Goal: Information Seeking & Learning: Learn about a topic

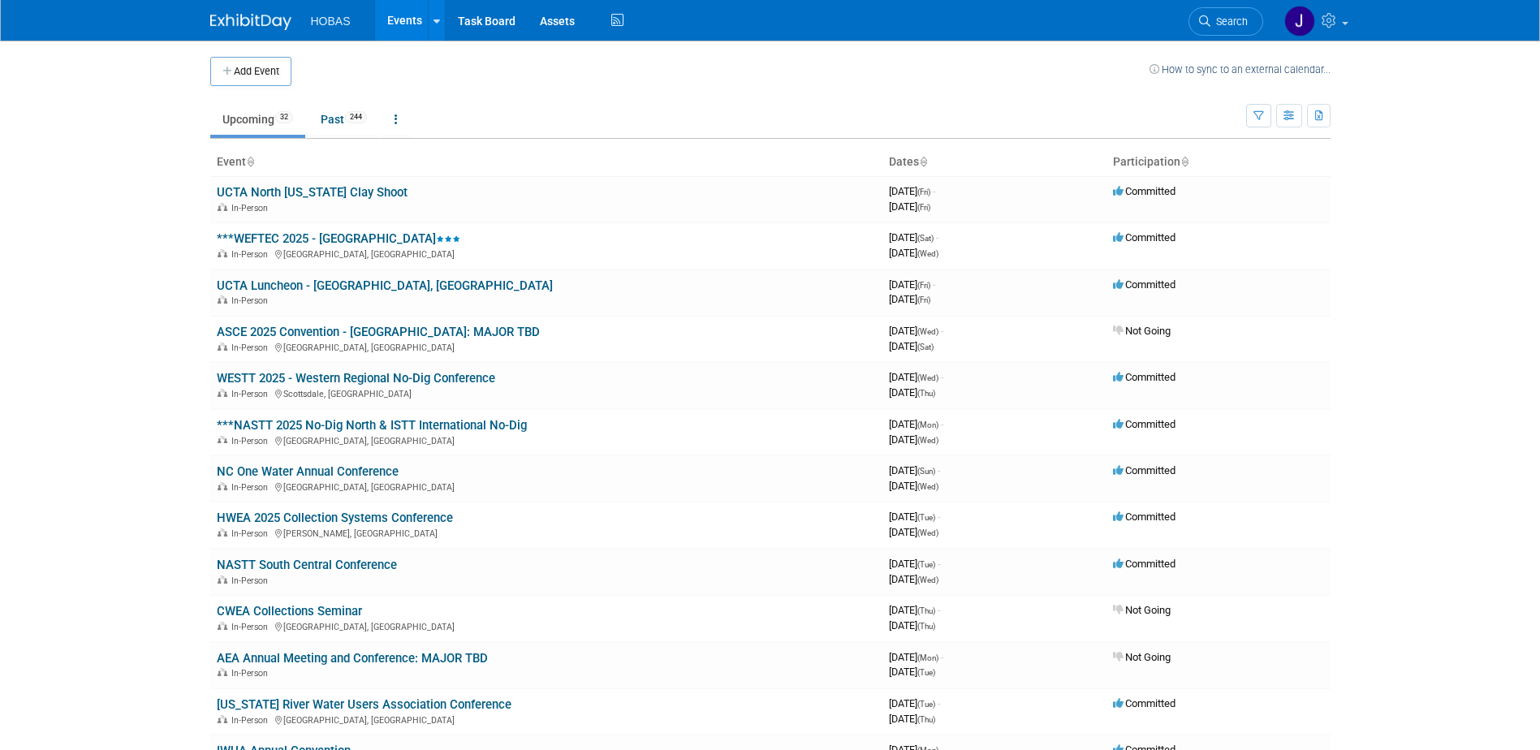
scroll to position [81, 0]
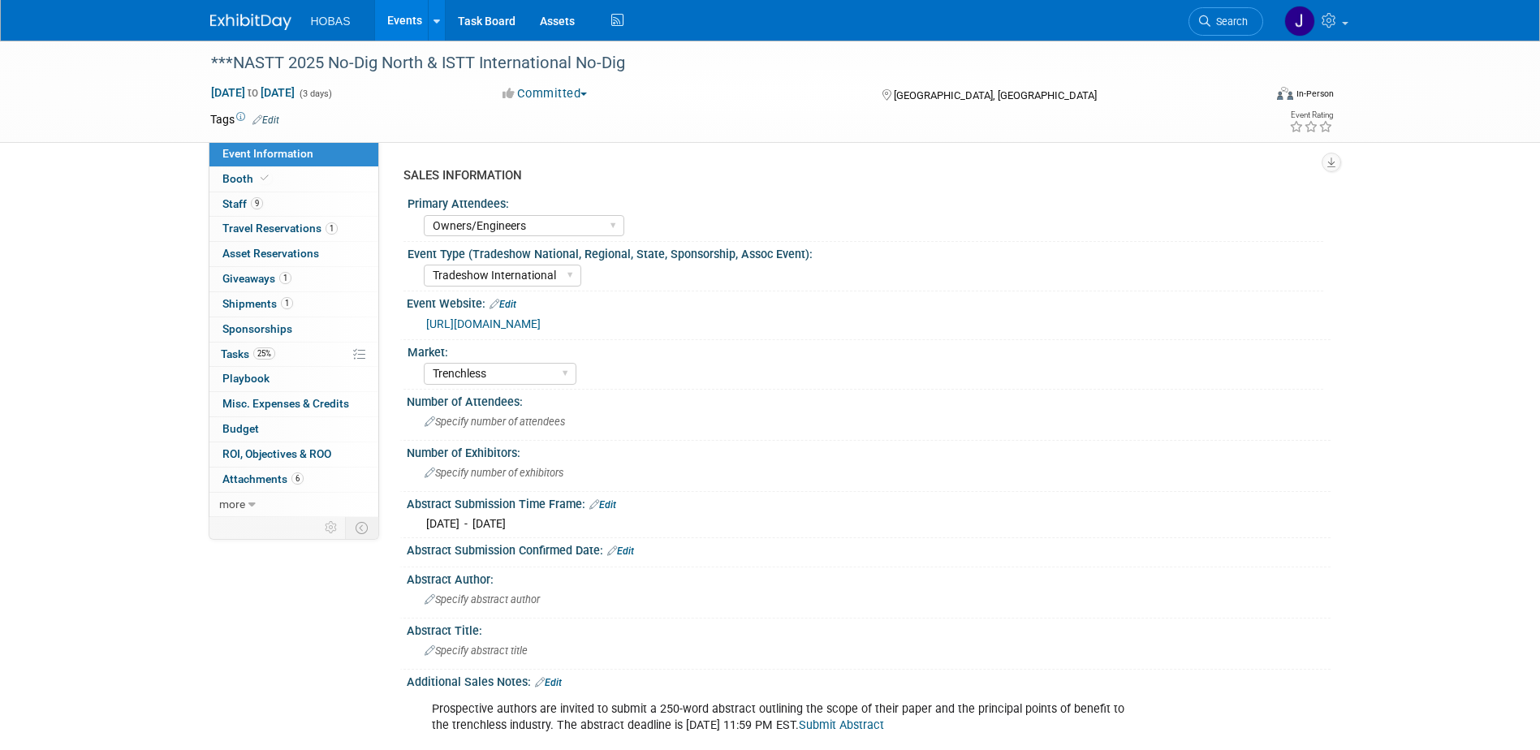
select select "Owners/Engineers"
select select "Tradeshow International"
select select "Trenchless"
select select "Exhibiting"
click at [272, 282] on span "Giveaways 1" at bounding box center [256, 278] width 69 height 13
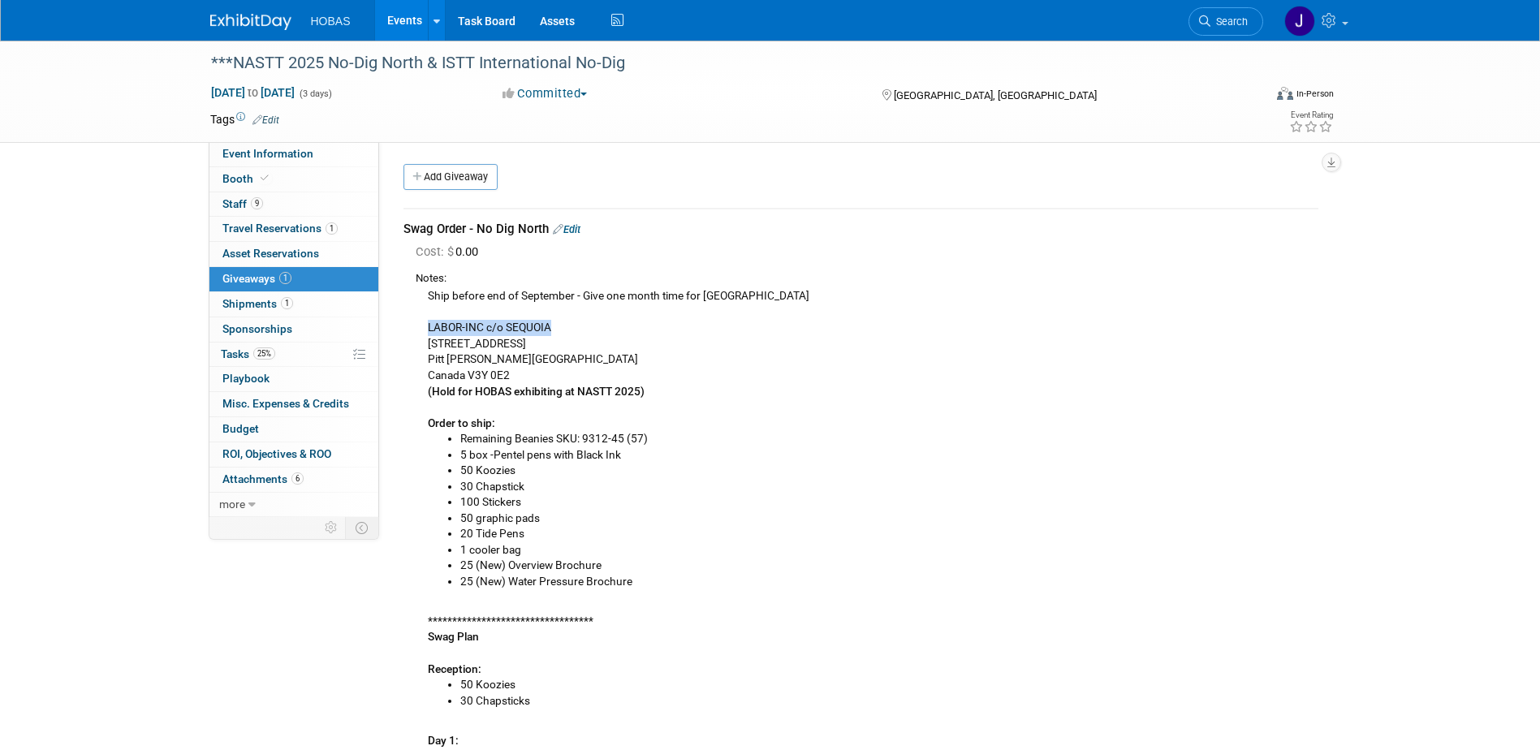
drag, startPoint x: 422, startPoint y: 329, endPoint x: 582, endPoint y: 326, distance: 160.0
click at [582, 326] on div "**********" at bounding box center [867, 648] width 903 height 723
copy div "LABOR-INC c/o SEQUOIA"
drag, startPoint x: 431, startPoint y: 343, endPoint x: 550, endPoint y: 352, distance: 118.9
click at [550, 352] on div "**********" at bounding box center [867, 648] width 903 height 723
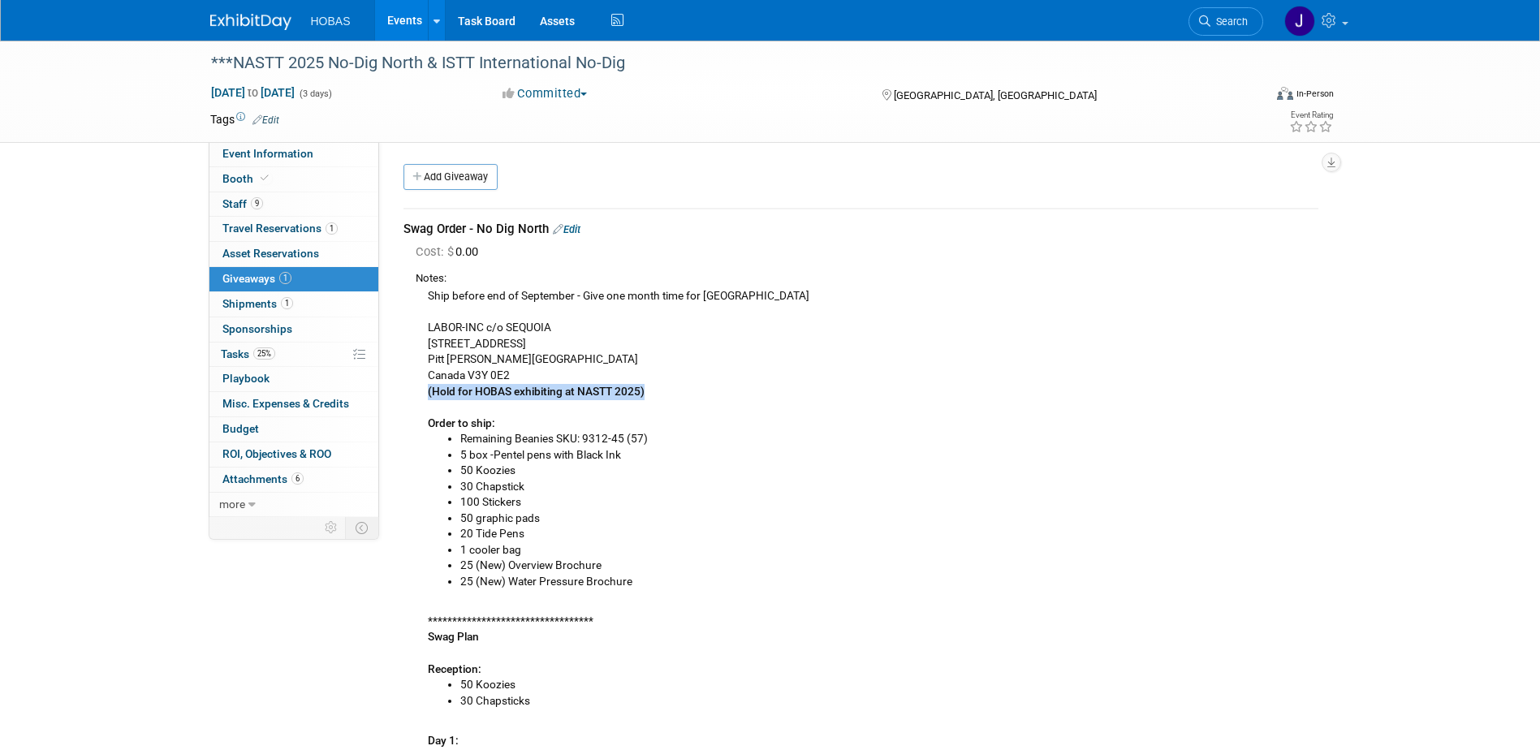
drag, startPoint x: 550, startPoint y: 352, endPoint x: 427, endPoint y: 393, distance: 129.1
click at [427, 393] on div "**********" at bounding box center [867, 648] width 903 height 723
copy b "(Hold for HOBAS exhibiting at NASTT 2025)"
drag, startPoint x: 447, startPoint y: 328, endPoint x: 459, endPoint y: 328, distance: 12.2
click at [459, 328] on div "**********" at bounding box center [867, 648] width 903 height 723
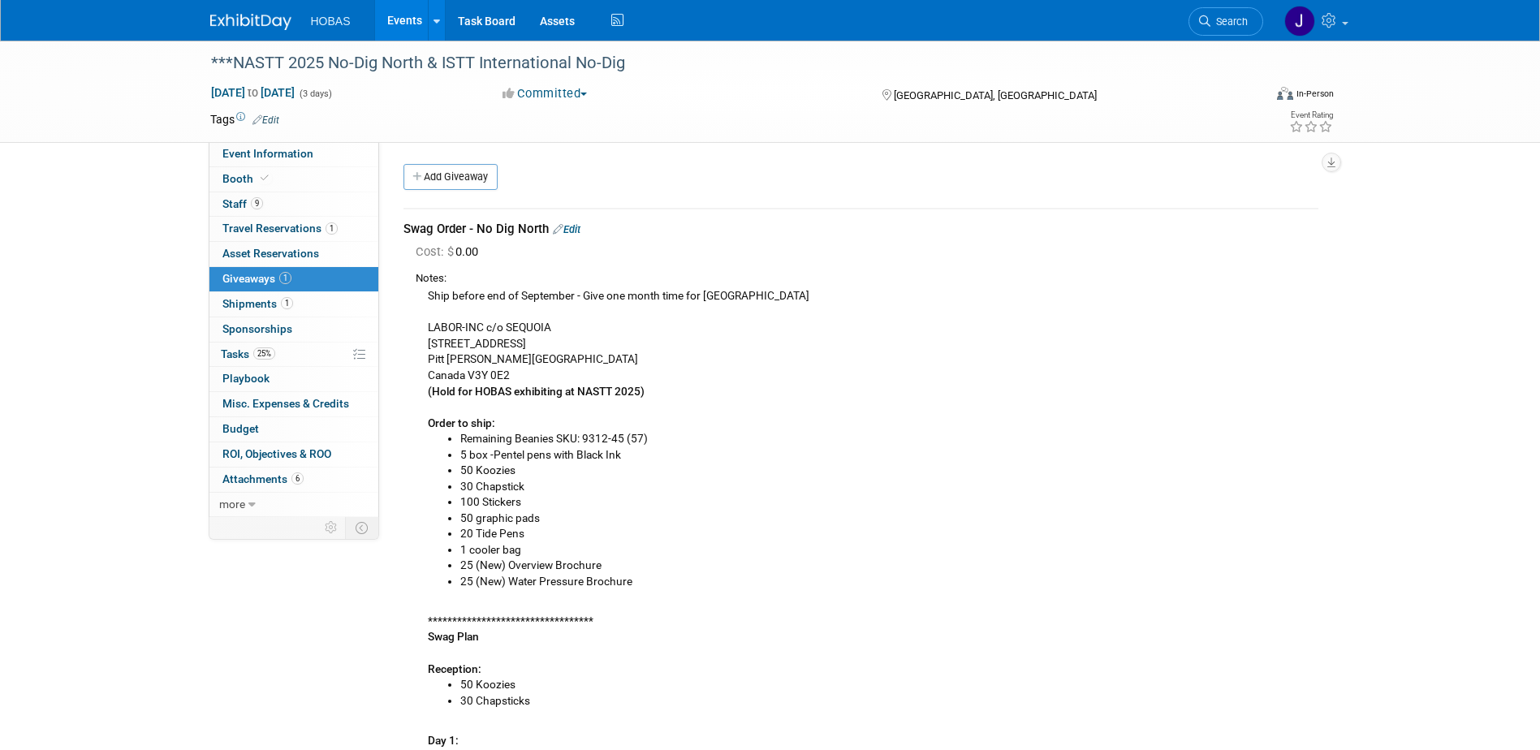
drag, startPoint x: 459, startPoint y: 328, endPoint x: 441, endPoint y: 344, distance: 24.1
click at [444, 347] on div "**********" at bounding box center [867, 648] width 903 height 723
drag, startPoint x: 546, startPoint y: 339, endPoint x: 428, endPoint y: 343, distance: 117.8
click at [428, 343] on div "**********" at bounding box center [867, 648] width 903 height 723
copy div "106-19100 Airport way"
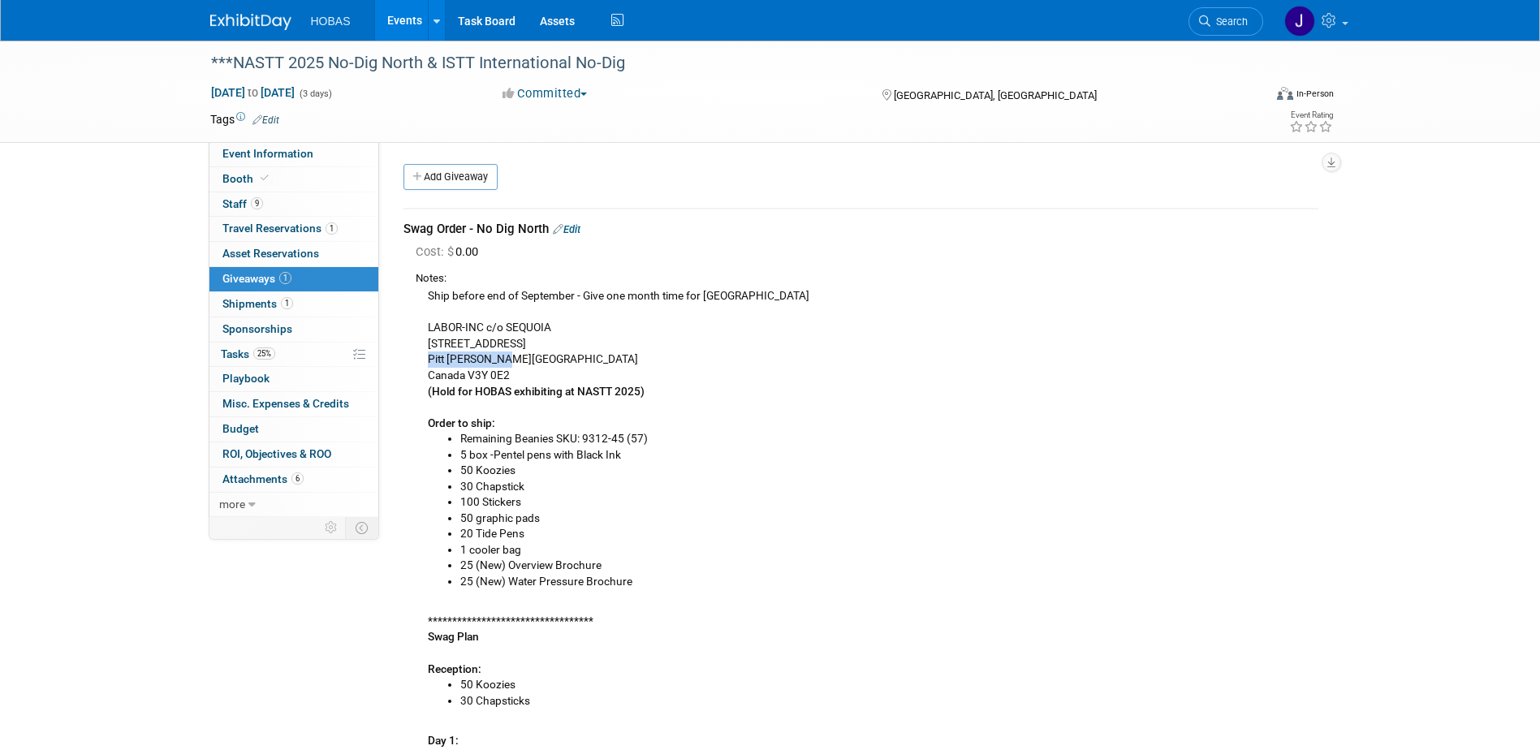
drag, startPoint x: 514, startPoint y: 359, endPoint x: 425, endPoint y: 364, distance: 88.6
click at [425, 364] on div "**********" at bounding box center [867, 648] width 903 height 723
copy div "Pitt Meadows BC"
drag, startPoint x: 509, startPoint y: 380, endPoint x: 468, endPoint y: 375, distance: 40.9
click at [468, 375] on div "**********" at bounding box center [867, 648] width 903 height 723
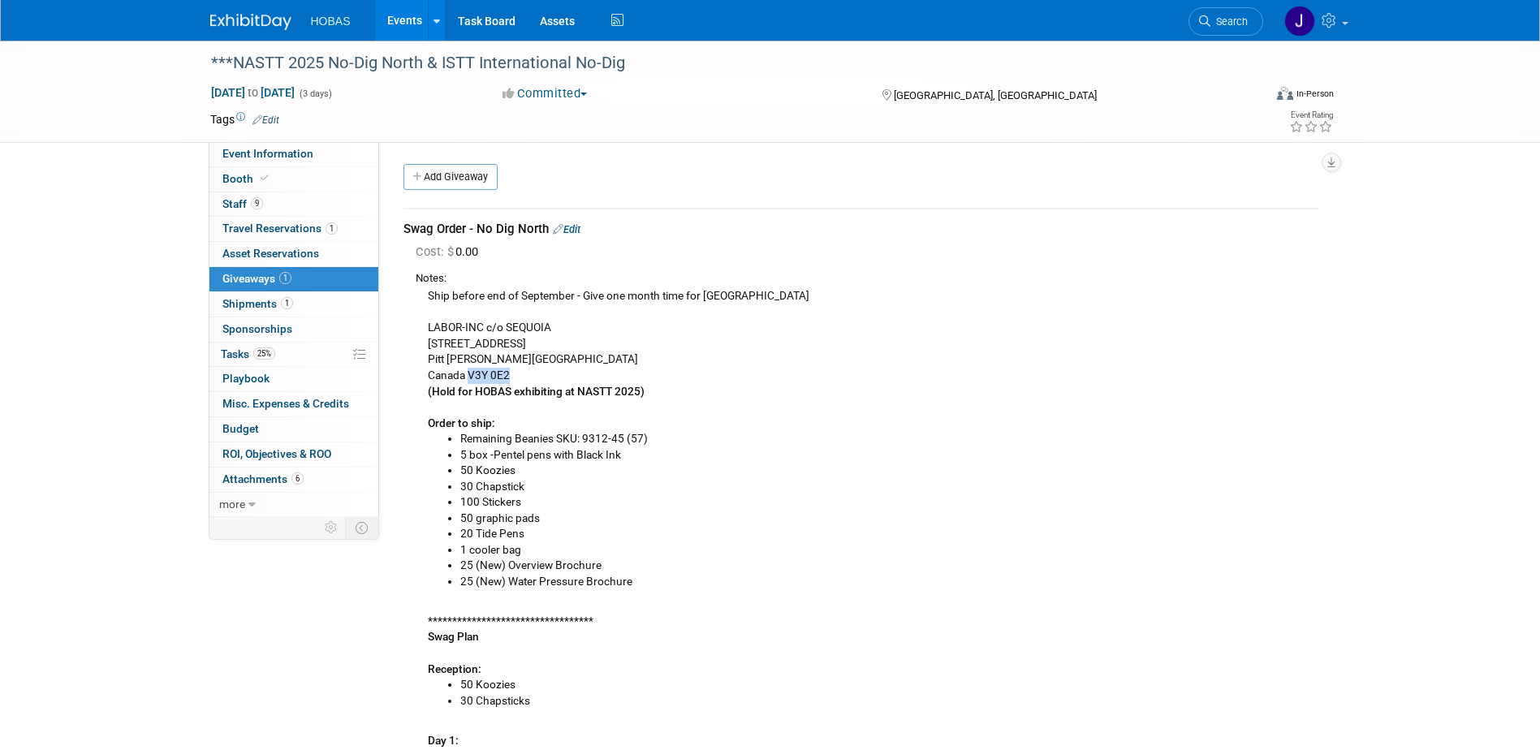
copy div "V3Y 0E2"
click at [503, 487] on li "30 Chapstick" at bounding box center [889, 487] width 858 height 16
copy li "Chapstick"
click at [239, 306] on span "Shipments 1" at bounding box center [257, 303] width 71 height 13
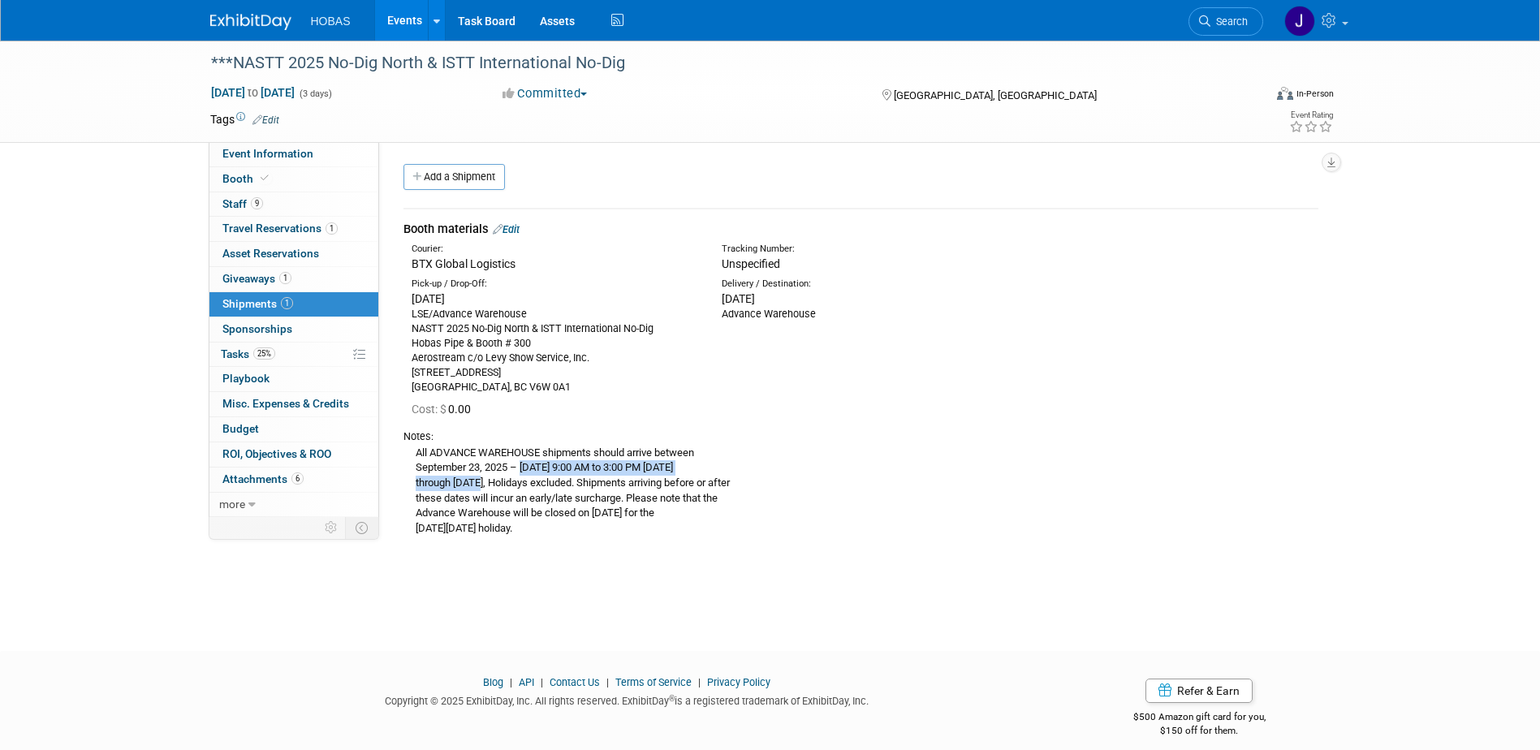
drag, startPoint x: 480, startPoint y: 480, endPoint x: 522, endPoint y: 472, distance: 43.0
click at [522, 472] on div "All ADVANCE WAREHOUSE shipments should arrive between September 23, 2025 – Octo…" at bounding box center [861, 490] width 915 height 93
drag, startPoint x: 678, startPoint y: 64, endPoint x: 214, endPoint y: 59, distance: 464.5
click at [214, 59] on div "***NASTT 2025 No-Dig North & ISTT International No-Dig" at bounding box center [722, 63] width 1034 height 29
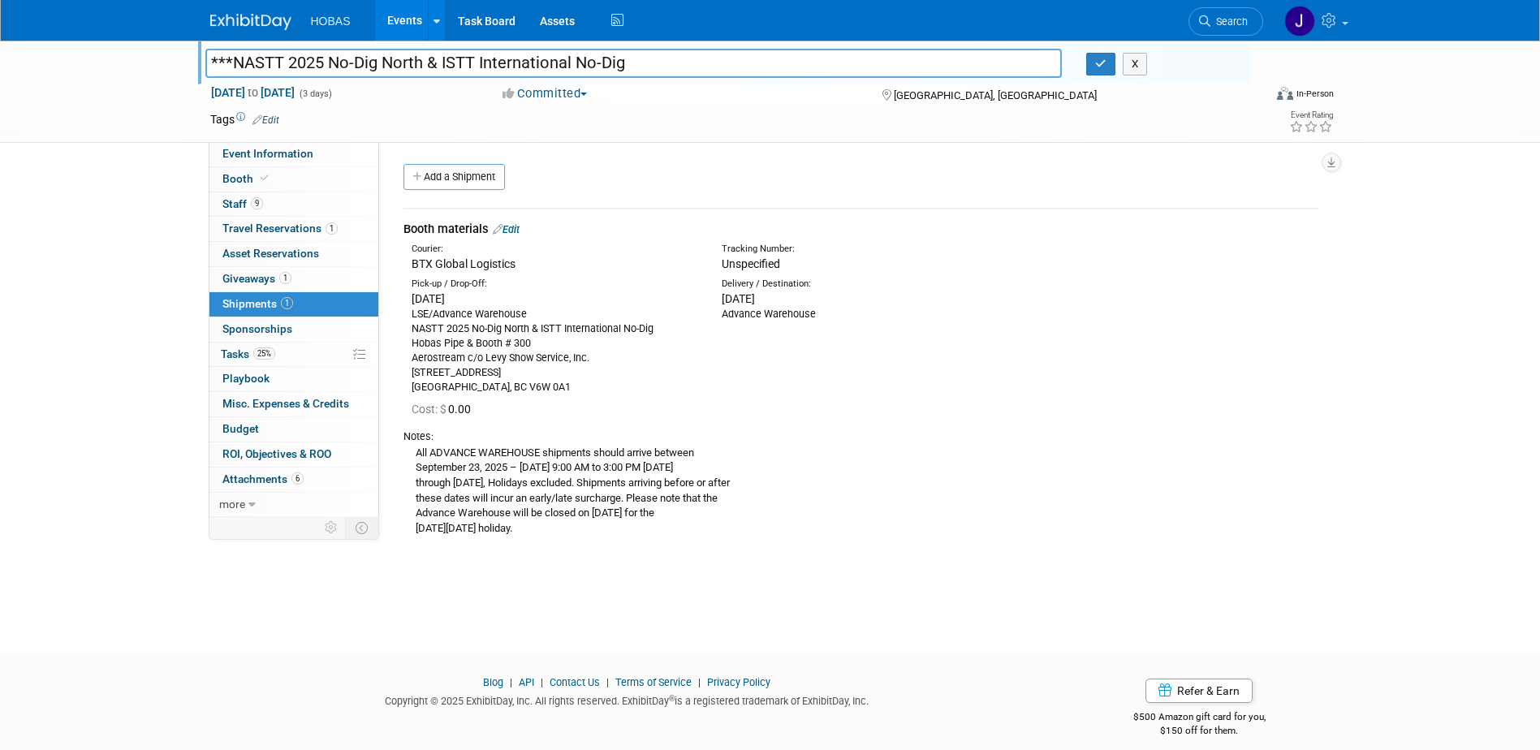
drag, startPoint x: 679, startPoint y: 55, endPoint x: 152, endPoint y: 97, distance: 528.6
click at [152, 97] on div "***NASTT 2025 No-Dig North & ISTT International No-Dig ***NASTT 2025 No-Dig Nor…" at bounding box center [770, 92] width 1540 height 102
click at [266, 278] on span "Giveaways 1" at bounding box center [256, 278] width 69 height 13
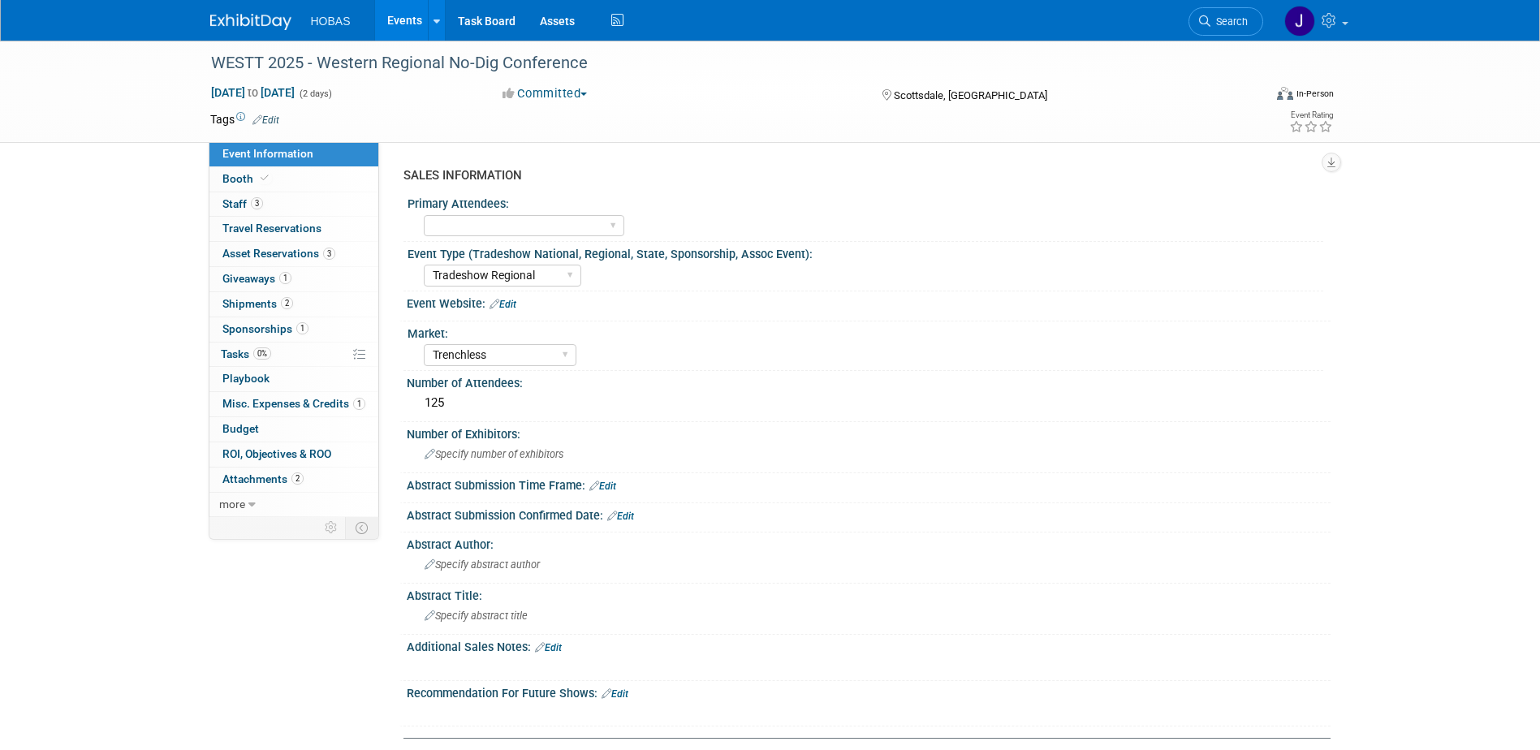
select select "Tradeshow Regional"
select select "Trenchless"
select select "Exhibiting and Sponsoring"
click at [255, 278] on span "Giveaways 1" at bounding box center [256, 278] width 69 height 13
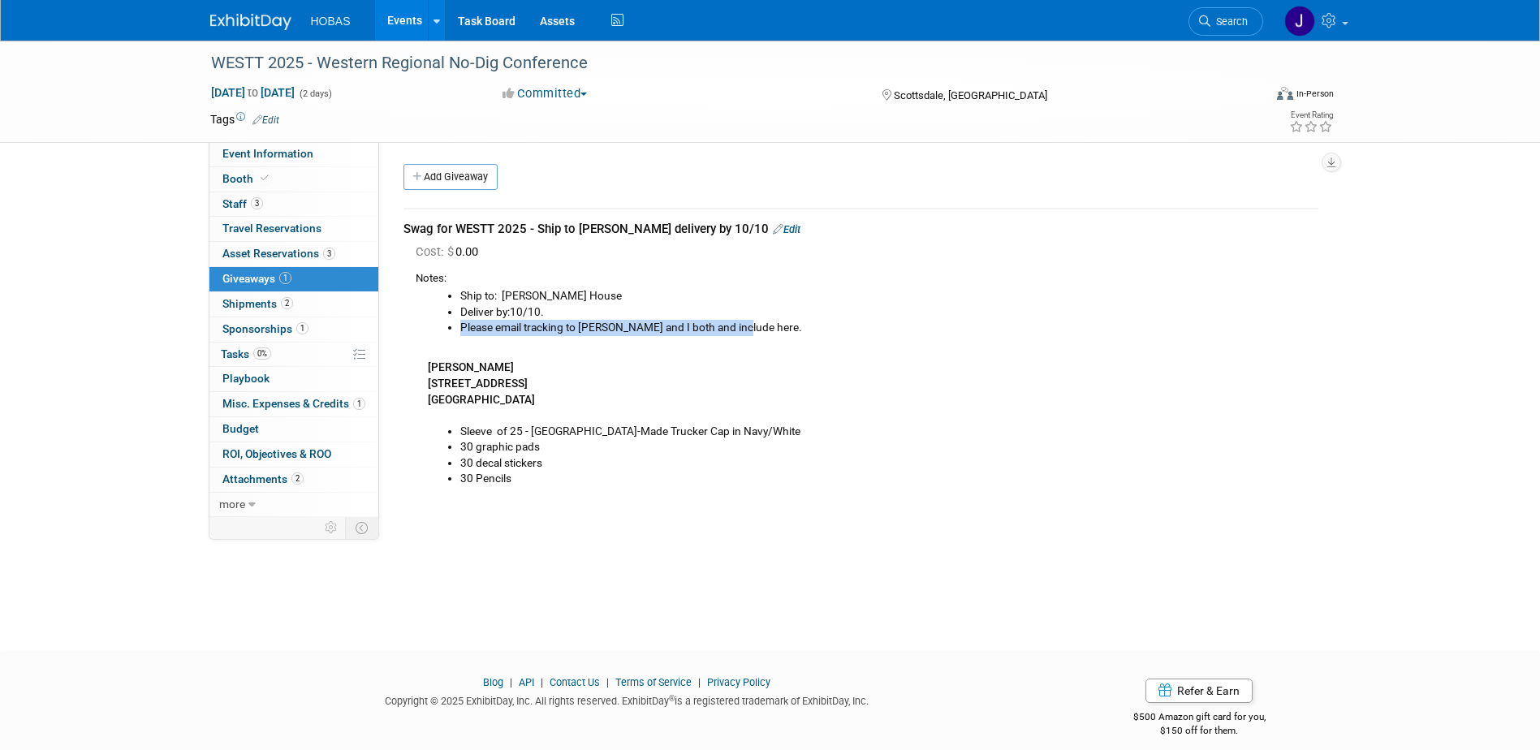
drag, startPoint x: 790, startPoint y: 334, endPoint x: 443, endPoint y: 326, distance: 346.8
click at [443, 326] on ul "Ship to: Tom Furie's House Deliver by:10/10. Please email tracking to Tom and I…" at bounding box center [873, 319] width 891 height 63
click at [752, 363] on div "Ship to: Tom Furie's House Deliver by:10/10. Please email tracking to Tom and I…" at bounding box center [867, 387] width 903 height 200
drag, startPoint x: 762, startPoint y: 322, endPoint x: 442, endPoint y: 334, distance: 320.9
click at [442, 334] on ul "Ship to: Tom Furie's House Deliver by:10/10. Please email tracking to Tom and I…" at bounding box center [873, 319] width 891 height 63
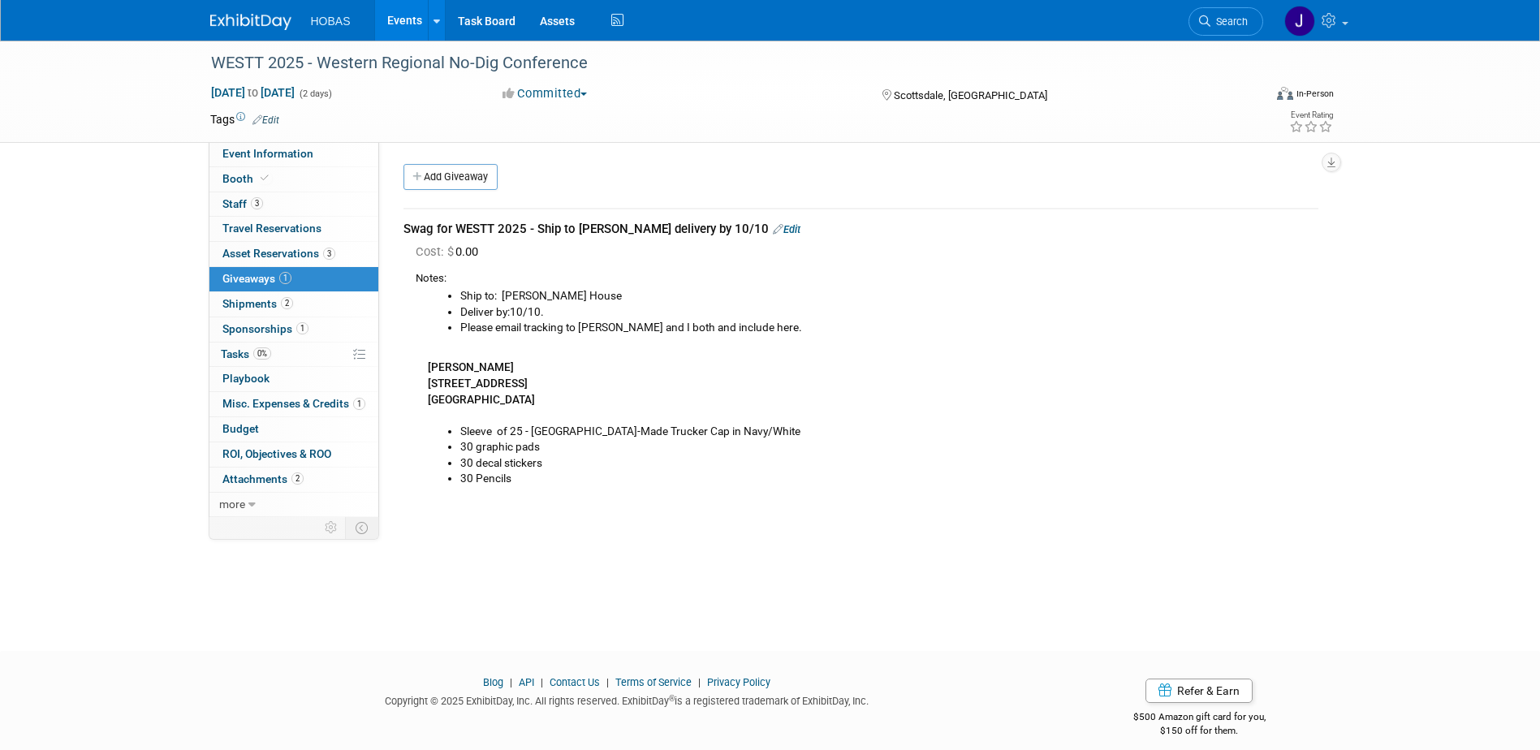
drag, startPoint x: 442, startPoint y: 334, endPoint x: 666, endPoint y: 389, distance: 230.8
click at [666, 389] on div "Ship to: Tom Furie's House Deliver by:10/10. Please email tracking to Tom and I…" at bounding box center [867, 387] width 903 height 200
drag, startPoint x: 518, startPoint y: 381, endPoint x: 427, endPoint y: 386, distance: 91.1
click at [427, 386] on div "Ship to: Tom Furie's House Deliver by:10/10. Please email tracking to Tom and I…" at bounding box center [867, 387] width 903 height 200
copy b "15027 N. 48th Pl."
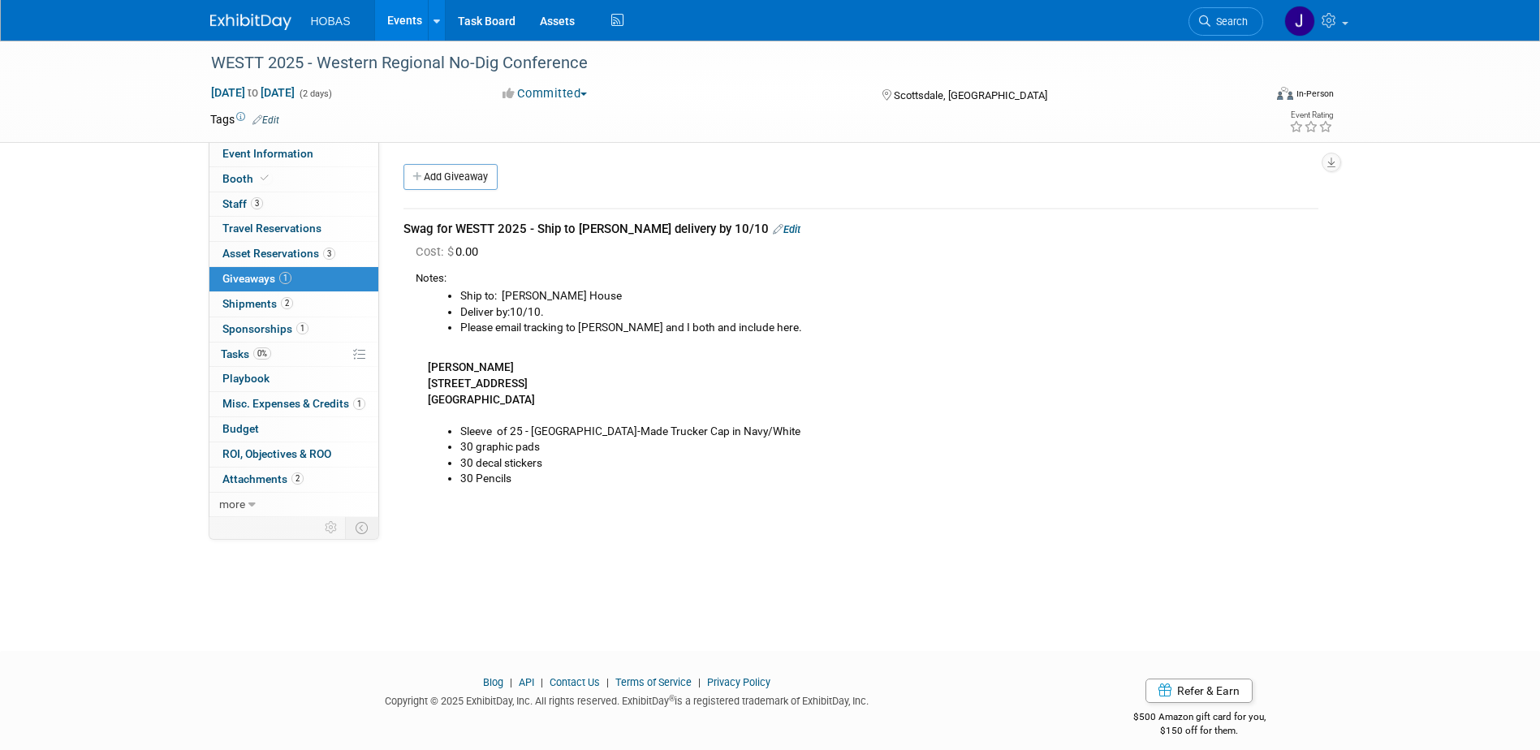
click at [457, 400] on b "Scottsdale, AZ 85254" at bounding box center [481, 399] width 107 height 13
copy b "Scottsdale"
click at [530, 398] on b "Scottsdale, AZ 85254" at bounding box center [481, 399] width 107 height 13
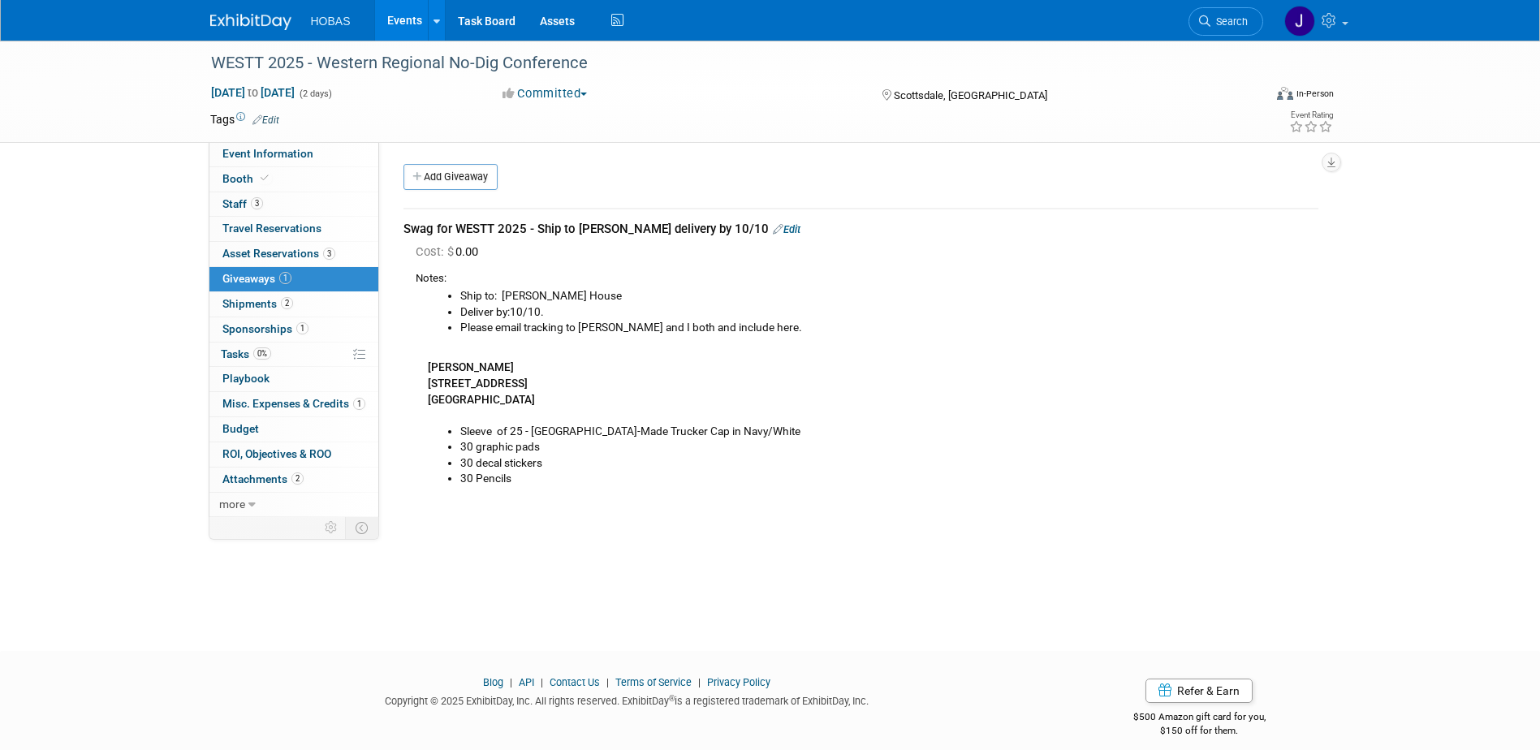
copy b "85254"
drag, startPoint x: 196, startPoint y: 54, endPoint x: 645, endPoint y: 66, distance: 449.1
click at [645, 66] on div "WESTT 2025 - Western Regional No-Dig Conference Oct 15, 2025 to Oct 16, 2025 (2…" at bounding box center [770, 92] width 1540 height 102
click at [585, 58] on div "WESTT 2025 - Western Regional No-Dig Conference" at bounding box center [722, 63] width 1034 height 29
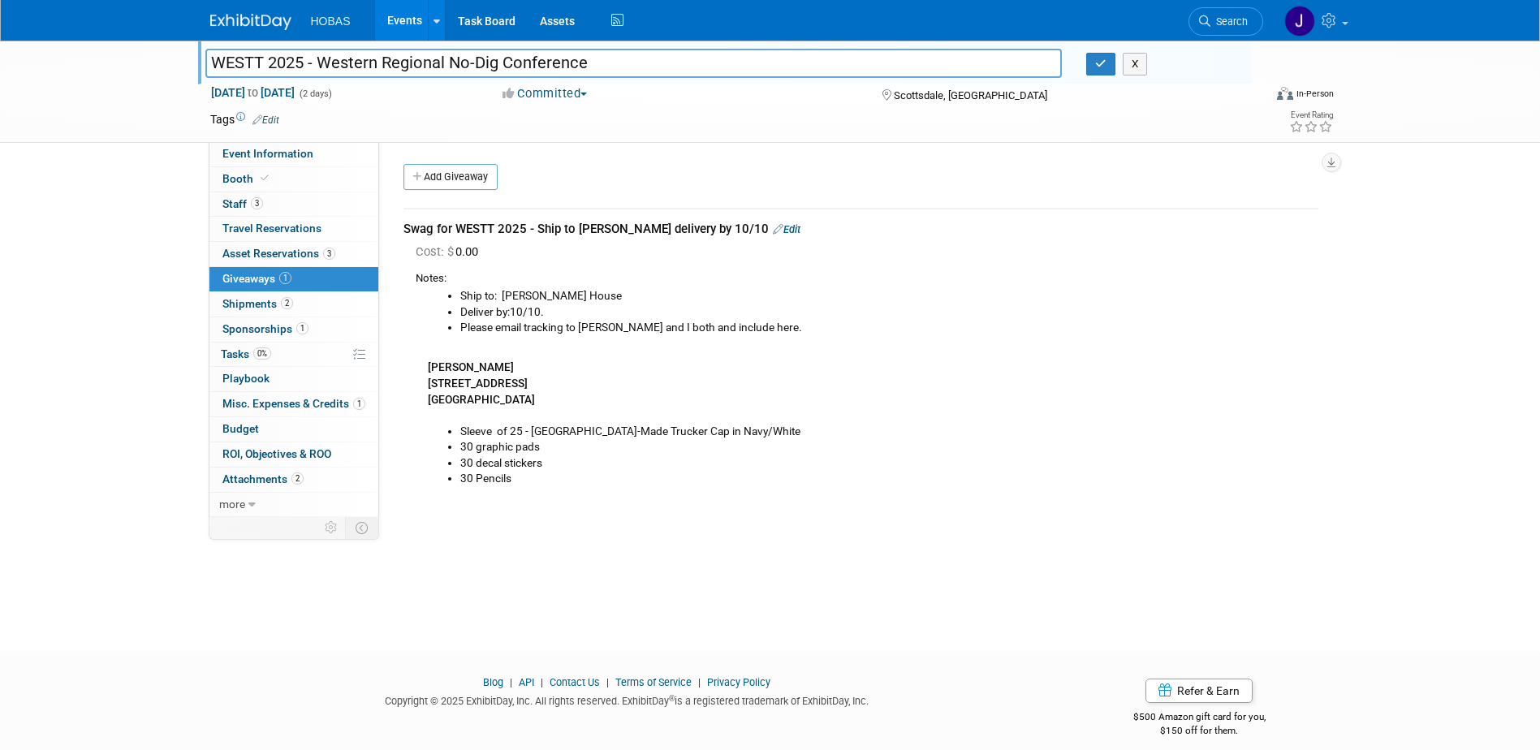
drag, startPoint x: 606, startPoint y: 63, endPoint x: 152, endPoint y: 67, distance: 453.9
click at [152, 67] on div "WESTT 2025 - Western Regional No-Dig Conference WESTT 2025 - Western Regional N…" at bounding box center [770, 92] width 1540 height 102
drag, startPoint x: 641, startPoint y: 229, endPoint x: 702, endPoint y: 227, distance: 60.9
click at [702, 227] on div "Swag for WESTT 2025 - Ship to Tom Furie delivery by 10/10 Edit" at bounding box center [861, 229] width 915 height 17
drag, startPoint x: 702, startPoint y: 227, endPoint x: 635, endPoint y: 231, distance: 66.7
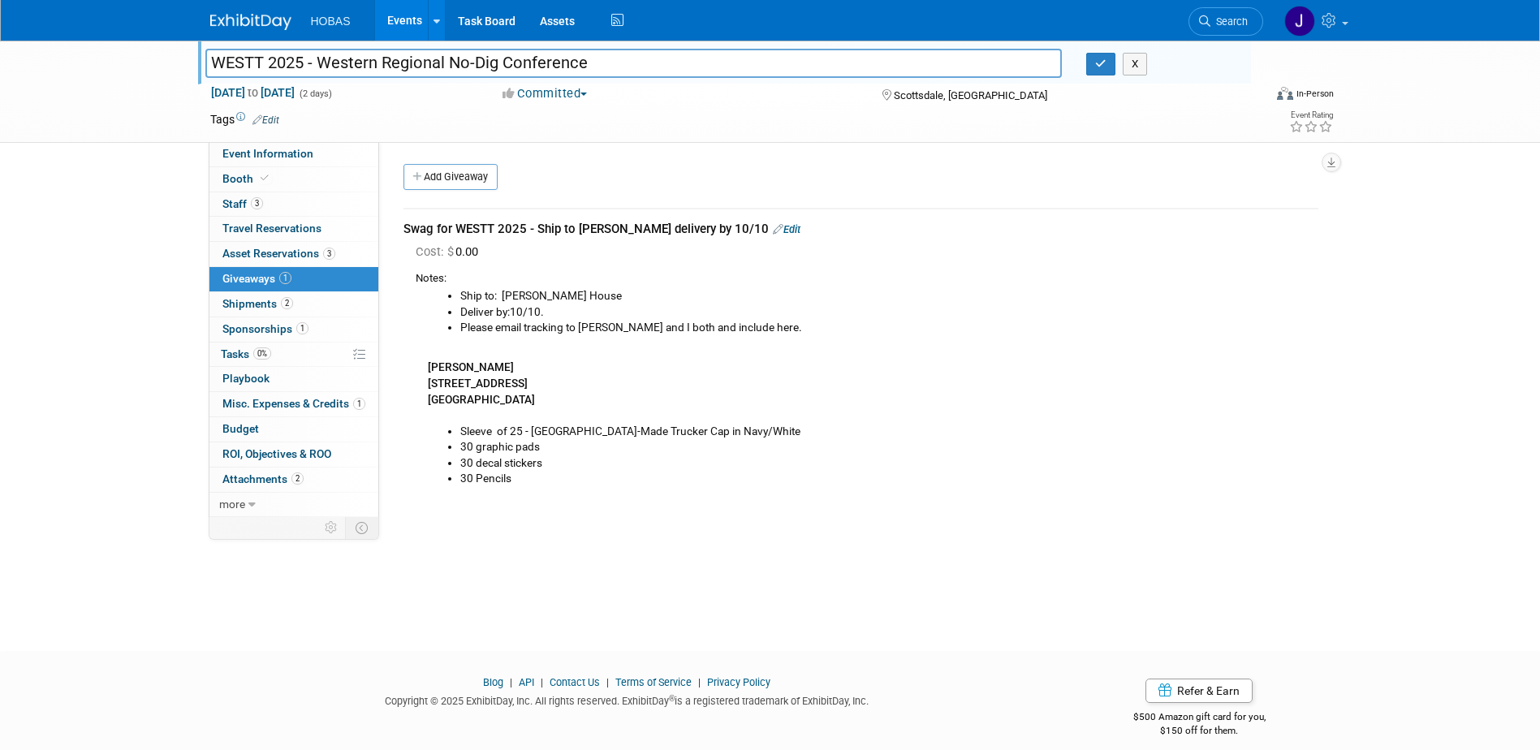
click at [635, 231] on div "Swag for WESTT 2025 - Ship to Tom Furie delivery by 10/10 Edit" at bounding box center [861, 229] width 915 height 17
copy div "delivery by 10/10"
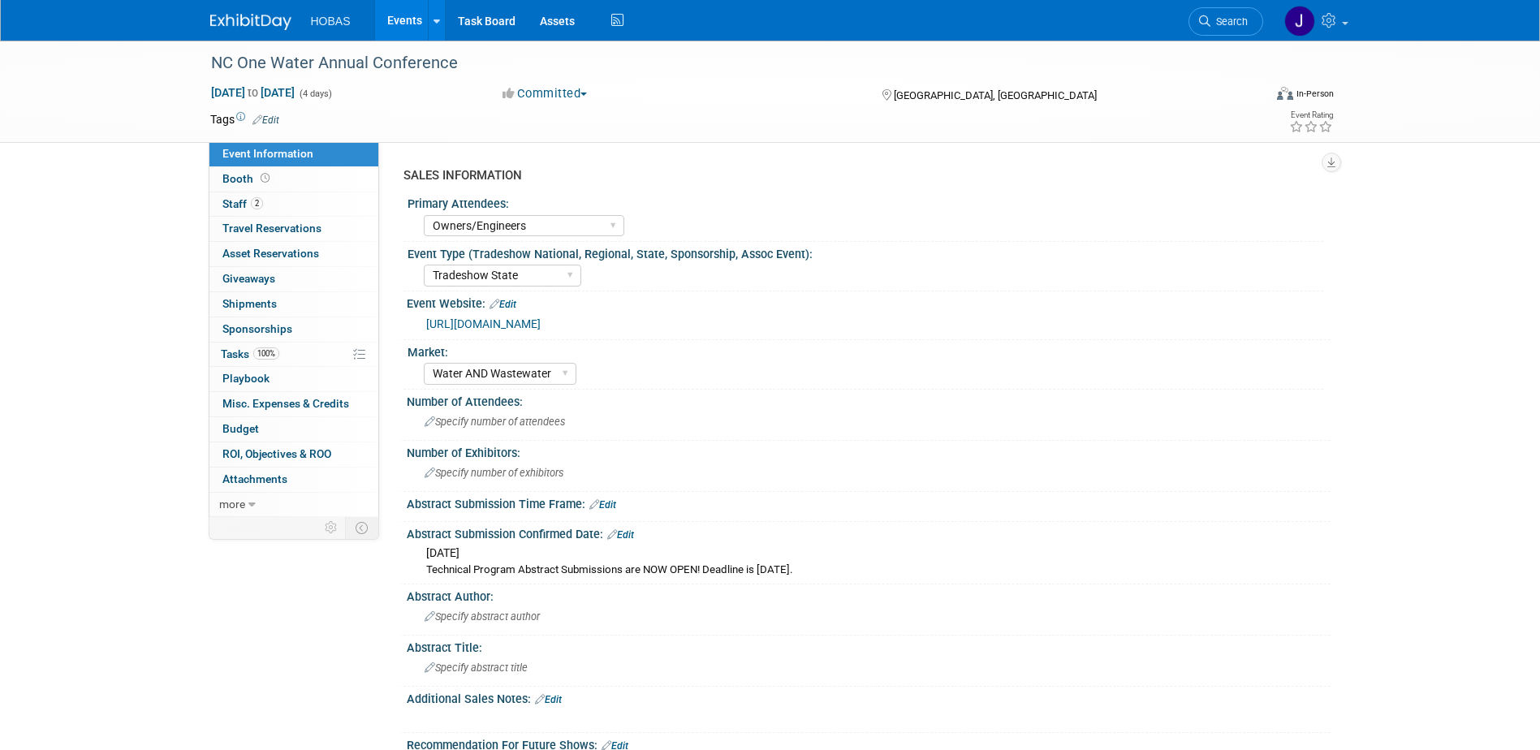
select select "Owners/Engineers"
select select "Tradeshow State"
select select "Water AND Wastewater"
select select "Attending only"
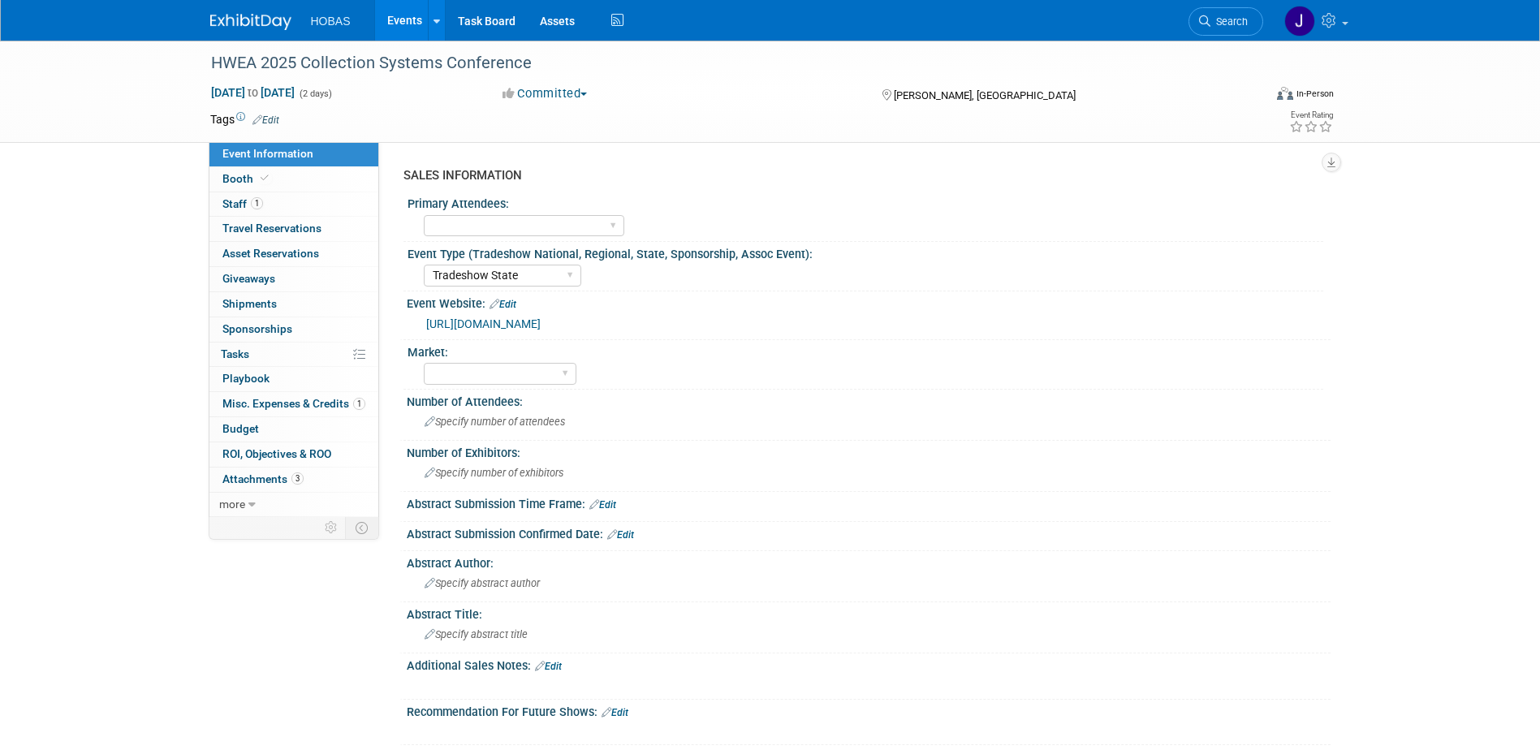
select select "Tradeshow State"
select select "Exhibiting and Sponsoring"
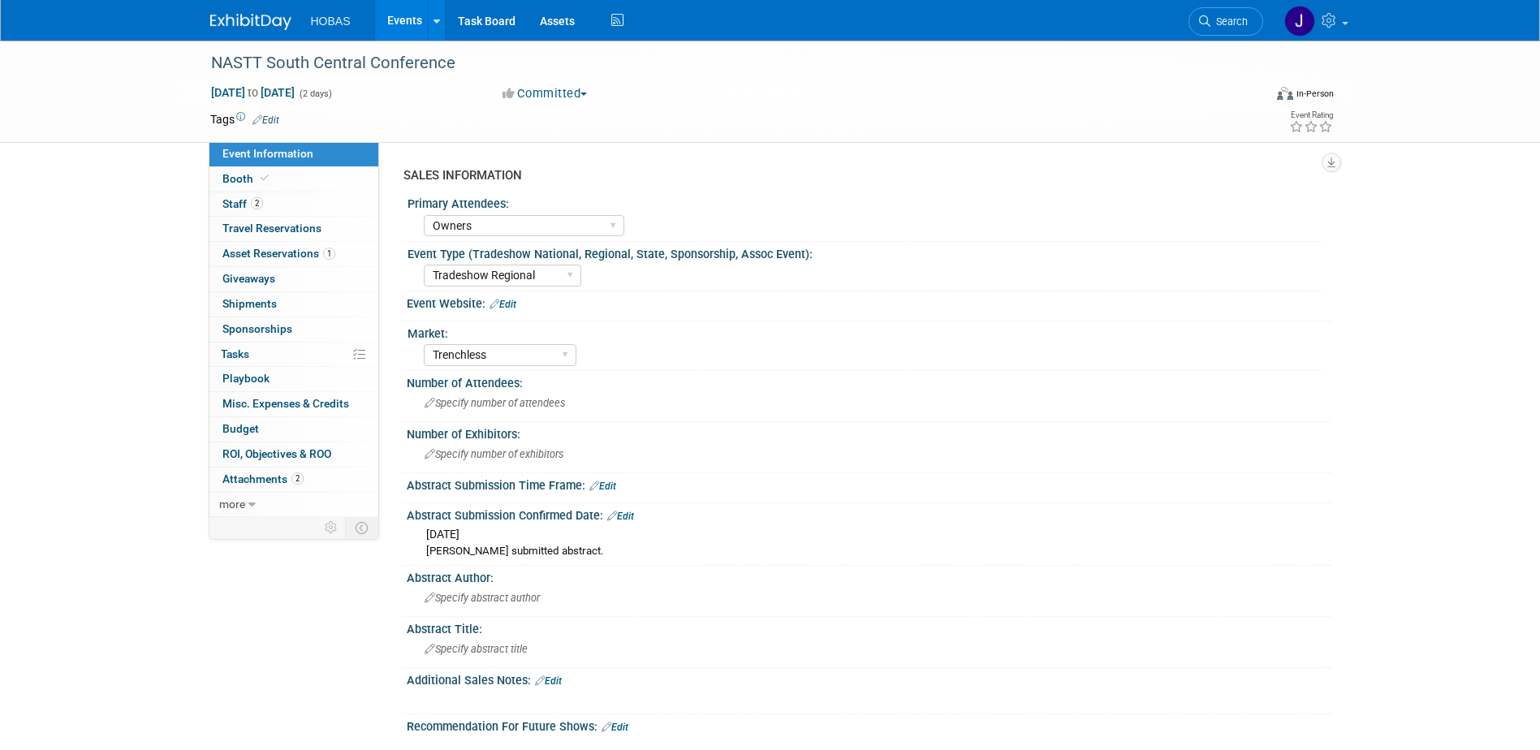
select select "Owners"
select select "Tradeshow Regional"
select select "Trenchless"
select select "Exhibiting - Sales Managed - Minimal Marketing Involvement"
